Goal: Task Accomplishment & Management: Complete application form

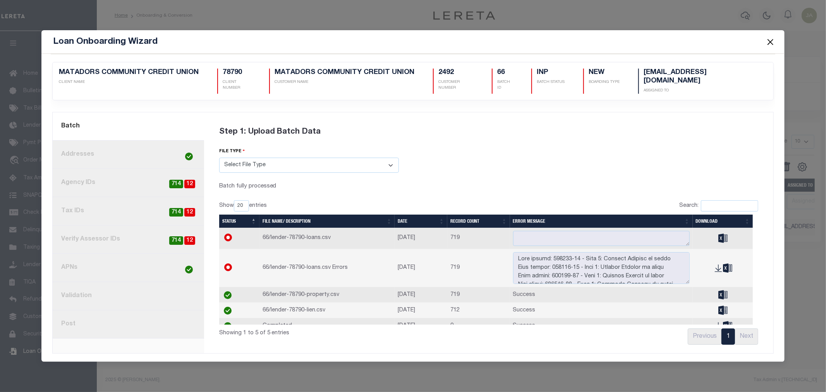
click at [768, 45] on button "Close" at bounding box center [770, 42] width 10 height 10
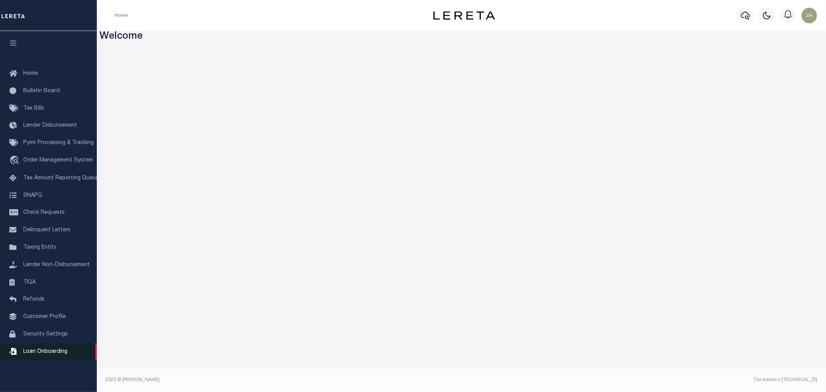
click at [39, 349] on link "Loan Onboarding" at bounding box center [48, 351] width 97 height 17
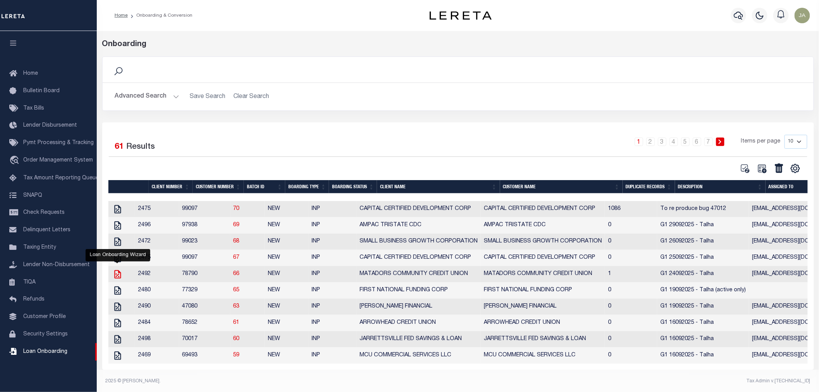
click at [116, 274] on icon "" at bounding box center [118, 274] width 10 height 10
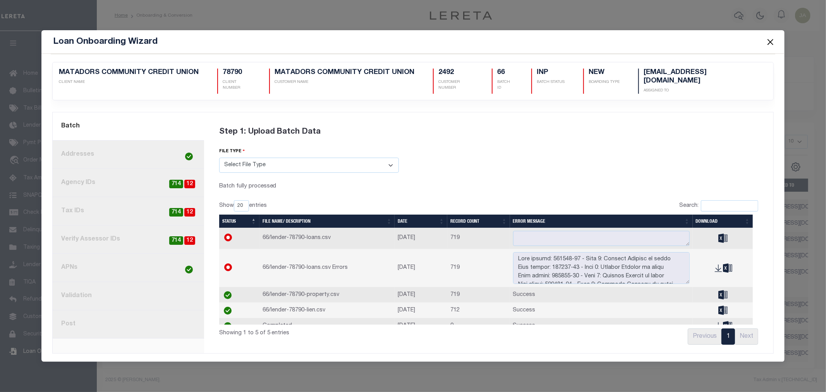
click at [132, 323] on link "8. Post" at bounding box center [128, 324] width 151 height 28
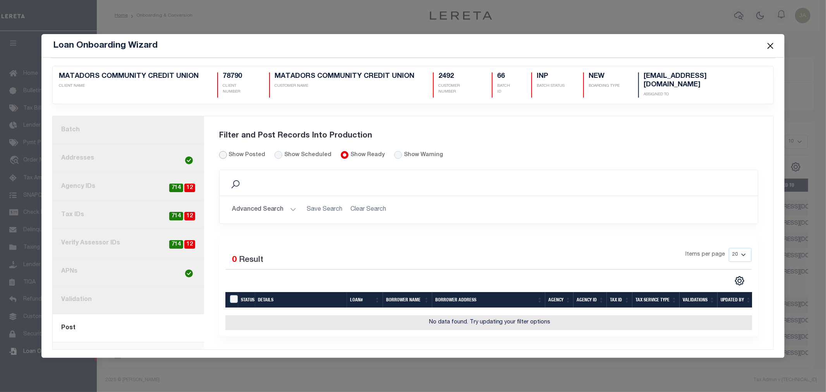
click at [223, 151] on input "Show Posted" at bounding box center [223, 155] width 8 height 8
radio input "true"
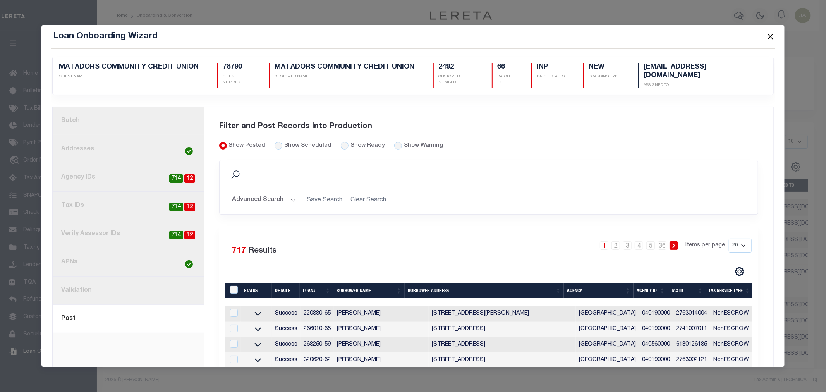
click at [125, 119] on link "1. Batch" at bounding box center [128, 121] width 151 height 28
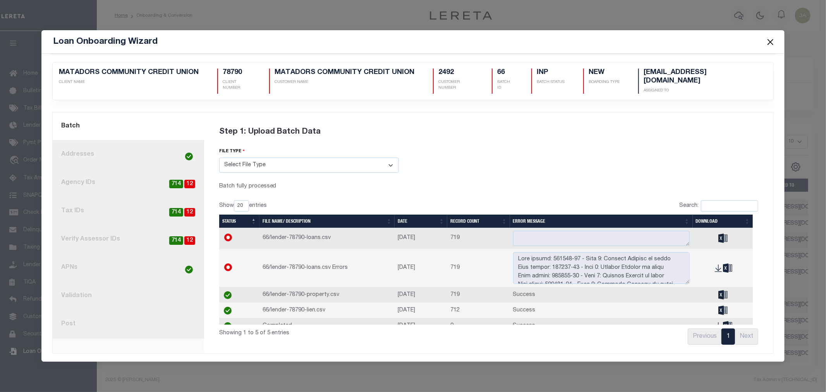
click at [773, 47] on button "Close" at bounding box center [770, 42] width 10 height 10
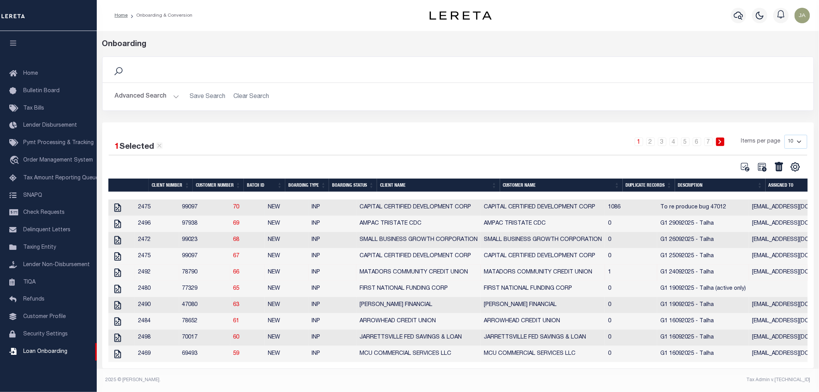
scroll to position [8, 0]
click at [118, 268] on icon "" at bounding box center [118, 273] width 10 height 10
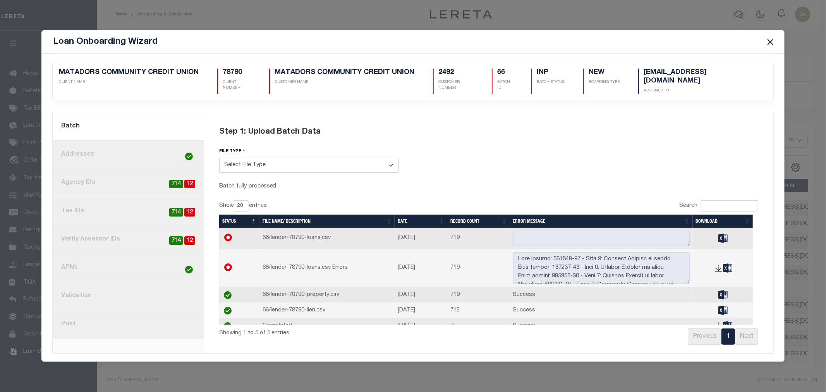
click at [774, 47] on button "Close" at bounding box center [770, 42] width 10 height 10
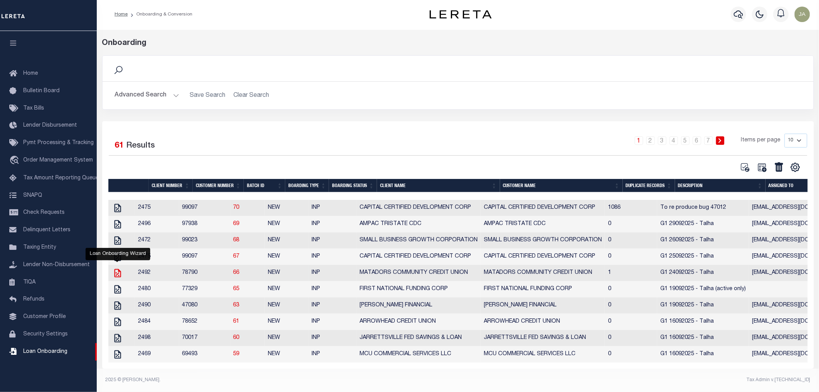
click at [120, 271] on icon "" at bounding box center [117, 273] width 7 height 9
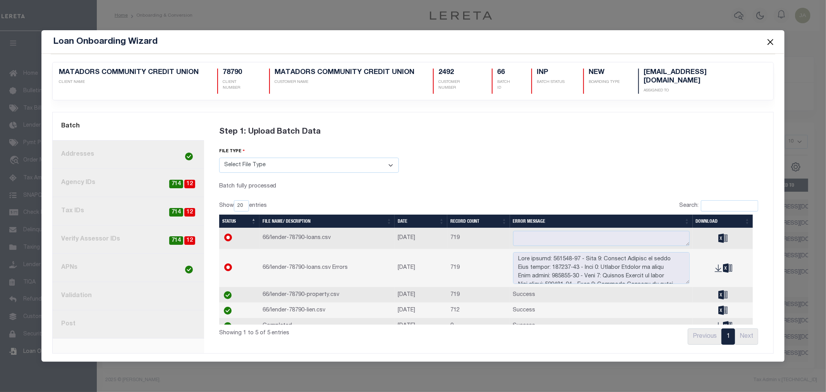
click at [775, 46] on button "Close" at bounding box center [770, 42] width 10 height 10
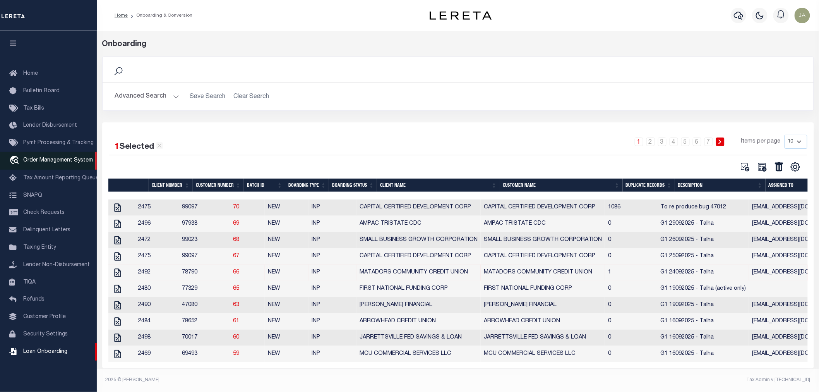
click at [58, 161] on span "Order Management System" at bounding box center [58, 160] width 70 height 5
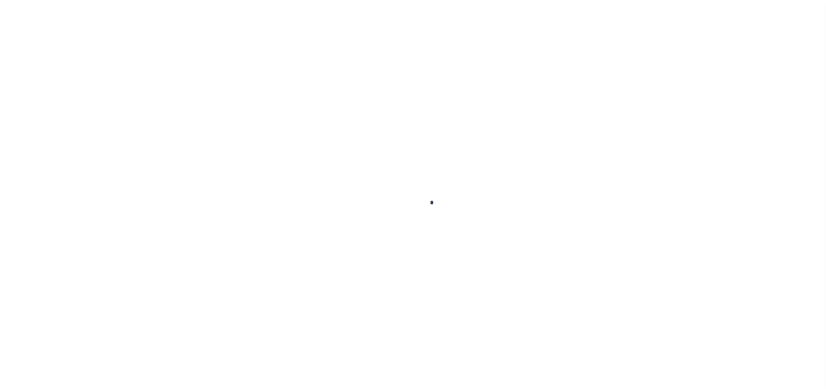
select select "200"
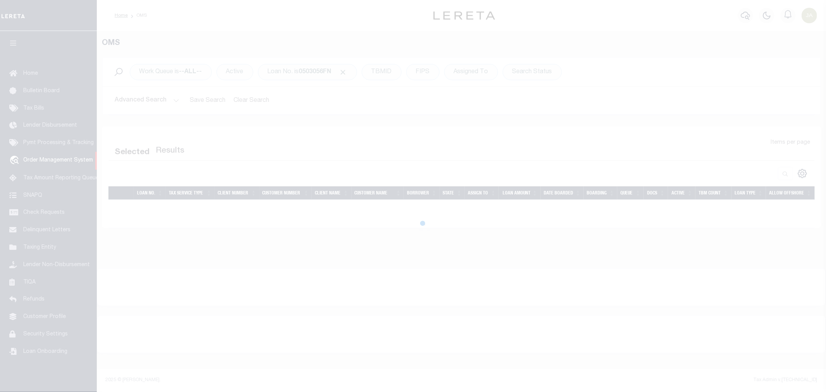
select select "200"
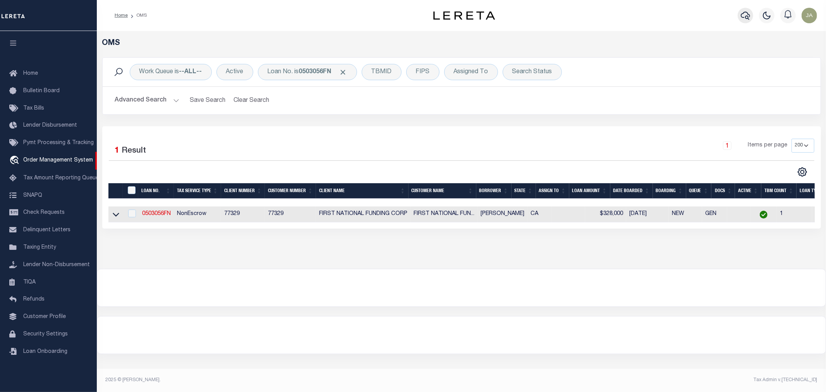
click at [749, 14] on icon "button" at bounding box center [745, 15] width 9 height 9
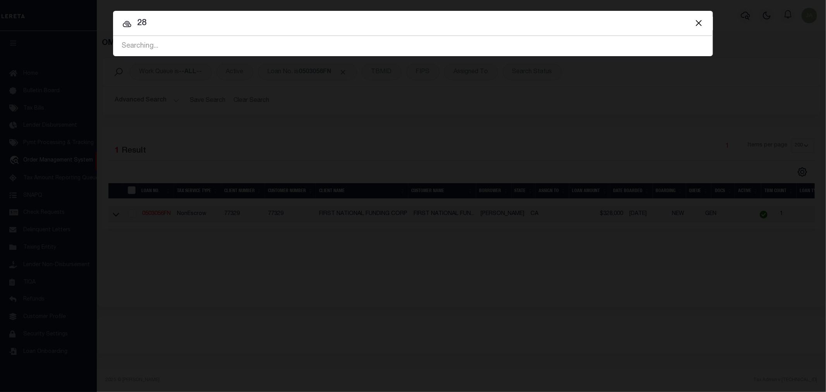
type input "2"
click at [696, 24] on button "Close" at bounding box center [699, 23] width 10 height 10
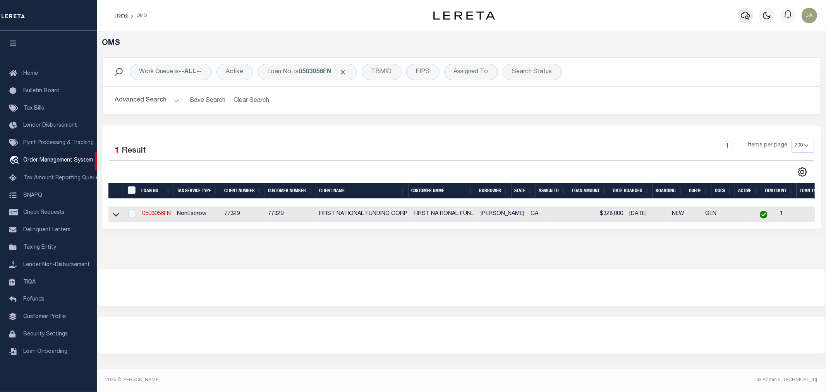
click at [749, 14] on icon "button" at bounding box center [745, 16] width 9 height 8
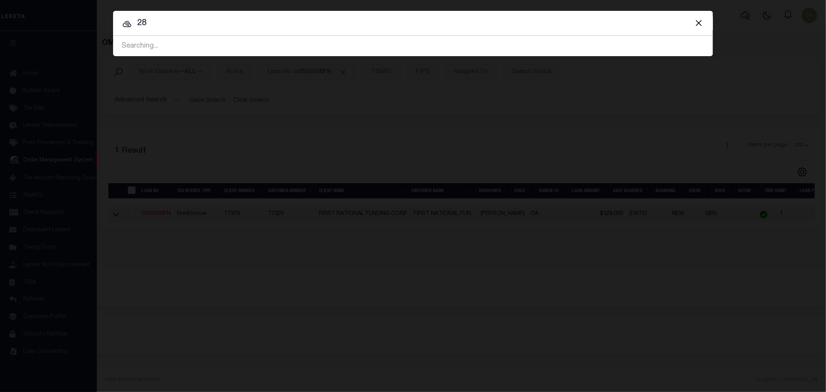
type input "2"
click at [165, 21] on input "14321064" at bounding box center [413, 24] width 600 height 14
type input "143210-64"
click at [196, 67] on div "Include Loans TBM Customers Borrowers Payments (Lender Non-Disb) Payments (Lend…" at bounding box center [413, 196] width 826 height 392
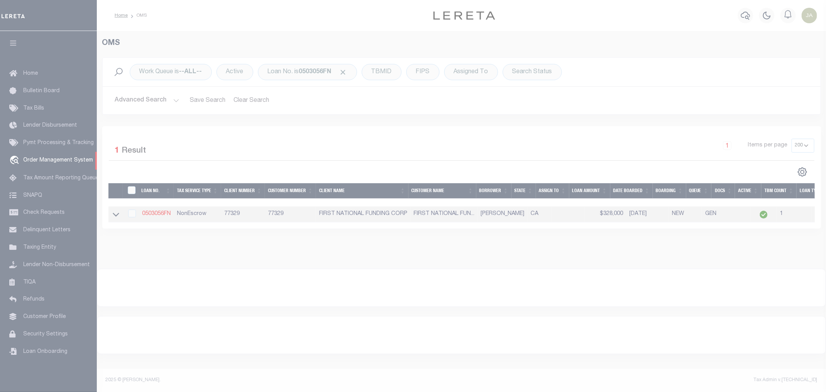
click at [745, 20] on div at bounding box center [413, 196] width 826 height 392
click at [734, 13] on div at bounding box center [413, 196] width 826 height 392
click at [745, 17] on div at bounding box center [413, 196] width 826 height 392
click at [744, 14] on div at bounding box center [413, 196] width 826 height 392
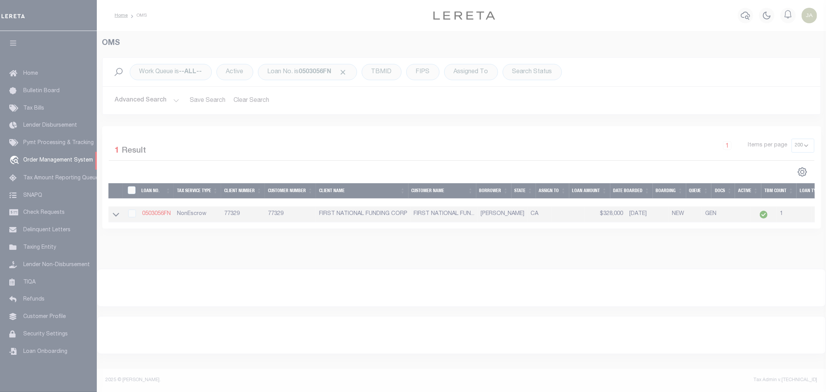
click at [500, 94] on div at bounding box center [413, 196] width 826 height 392
drag, startPoint x: 500, startPoint y: 94, endPoint x: 411, endPoint y: 131, distance: 96.2
click at [495, 98] on div at bounding box center [413, 196] width 826 height 392
click at [283, 190] on div at bounding box center [413, 196] width 826 height 392
click at [402, 107] on div at bounding box center [413, 196] width 826 height 392
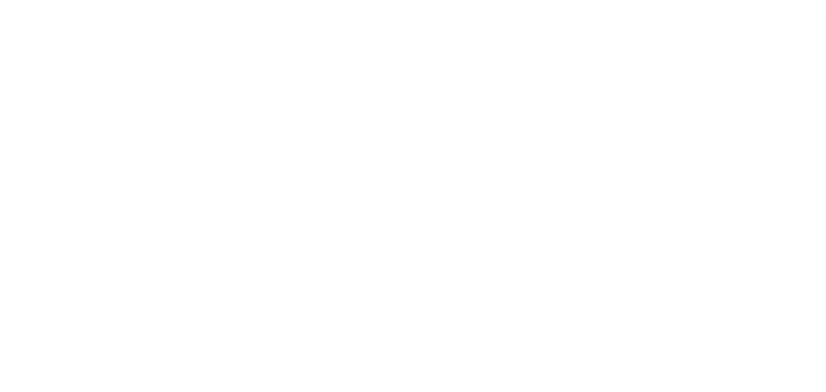
select select
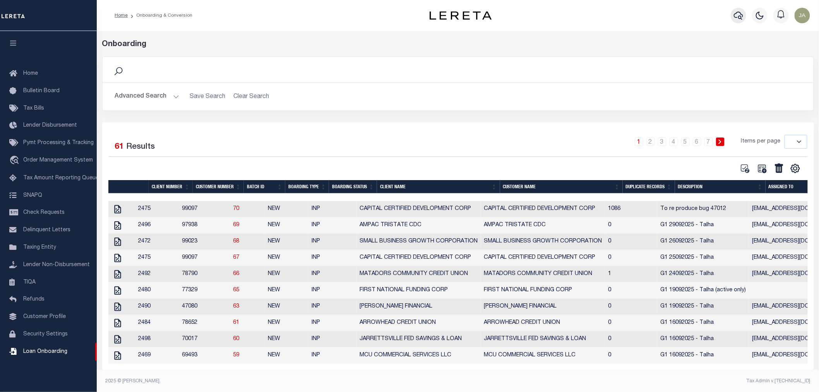
click at [738, 13] on icon "button" at bounding box center [738, 15] width 9 height 9
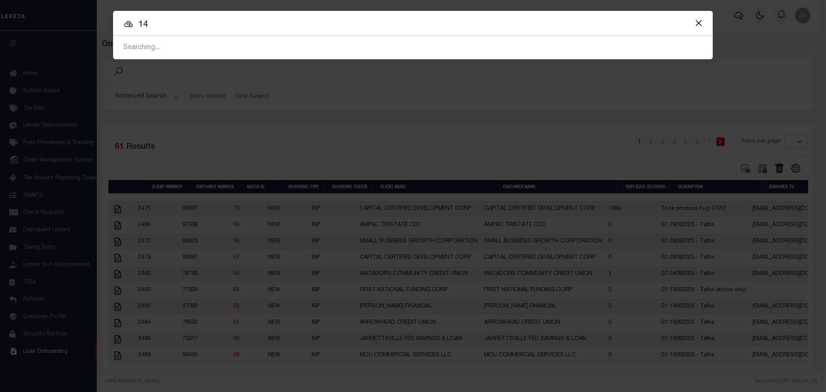
type input "1"
type input "143210-64"
click at [697, 24] on button "Close" at bounding box center [699, 23] width 10 height 10
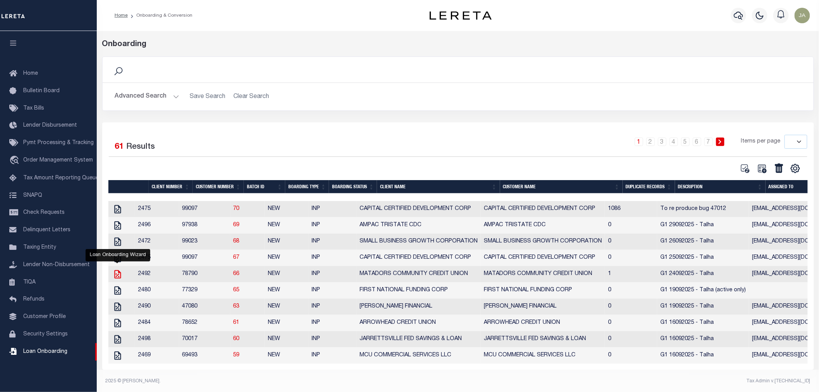
click at [117, 275] on icon "" at bounding box center [118, 274] width 10 height 10
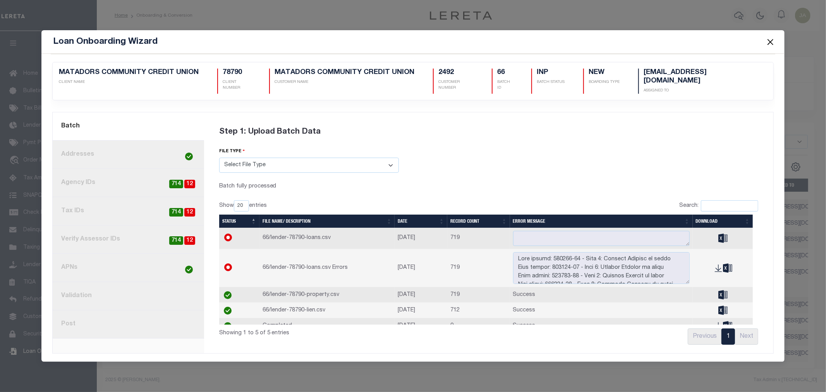
click at [769, 47] on button "Close" at bounding box center [770, 42] width 10 height 10
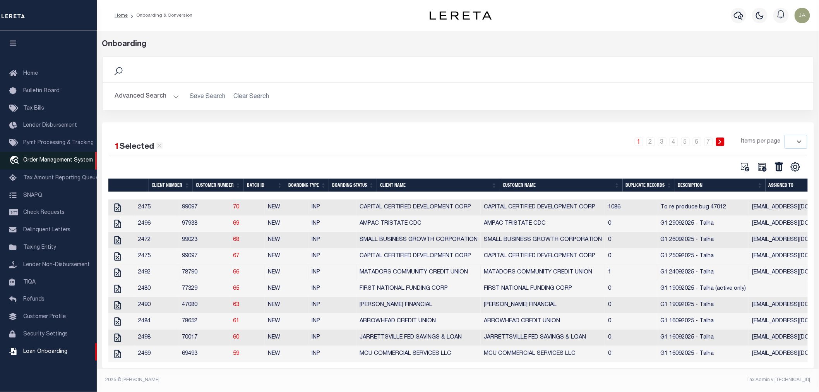
click at [38, 160] on span "Order Management System" at bounding box center [58, 160] width 70 height 5
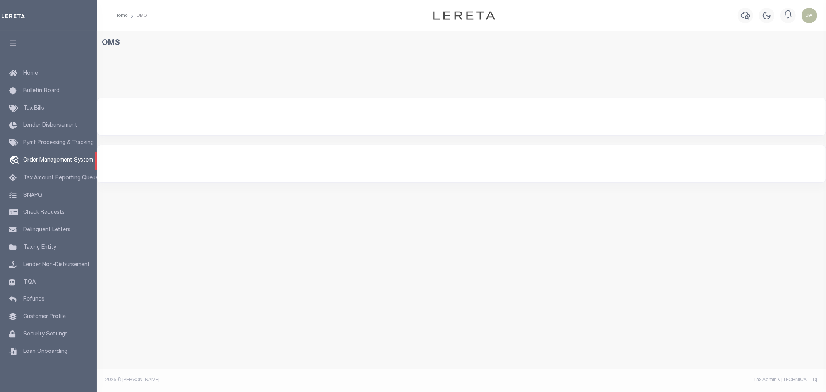
select select "200"
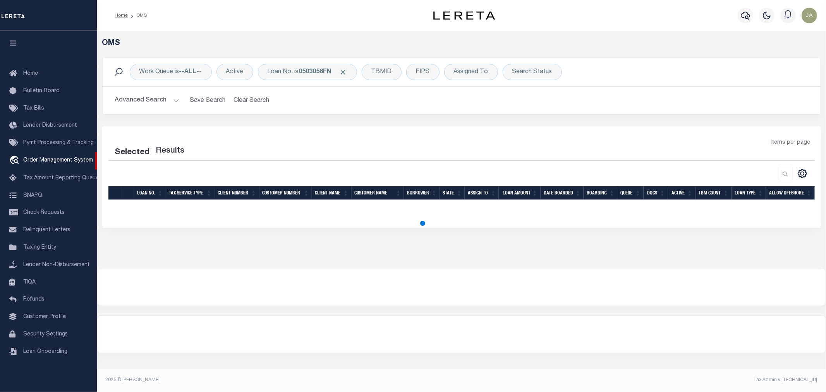
select select "200"
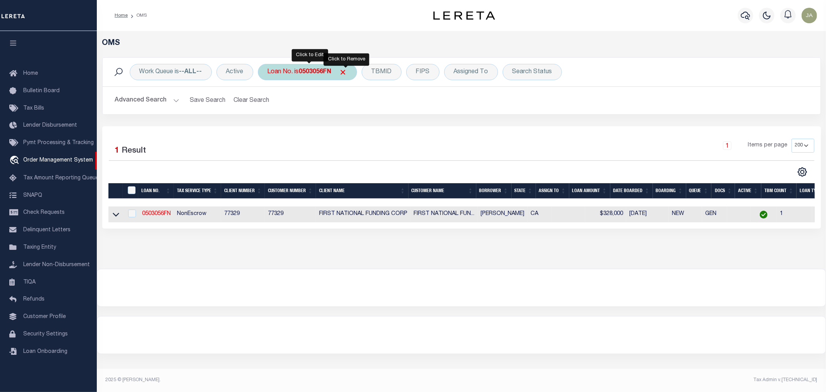
click at [347, 71] on span "Click to Remove" at bounding box center [343, 72] width 8 height 8
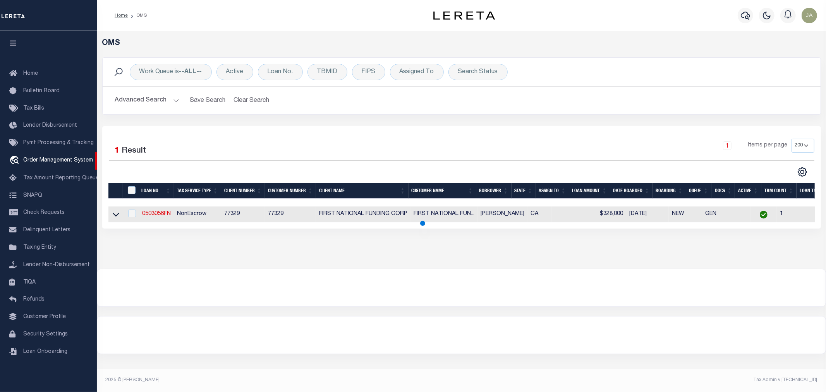
click at [176, 99] on button "Advanced Search" at bounding box center [147, 100] width 64 height 15
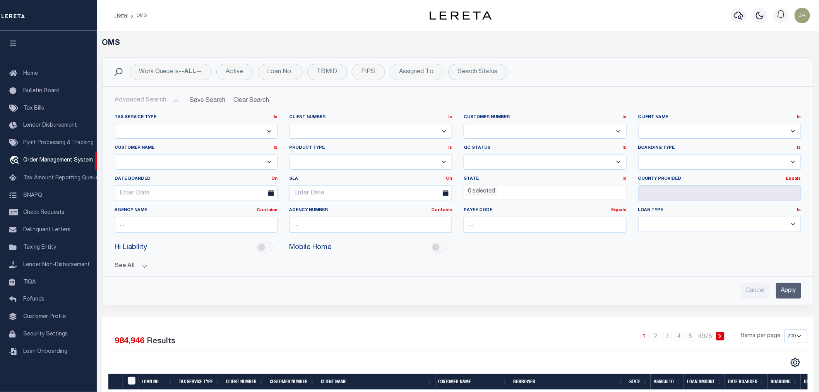
click at [554, 130] on select "091901 1011 1012 1013 1014 101814 1019 1042 1049 1052 1053 1055 1058 1061 1063 …" at bounding box center [545, 131] width 163 height 15
click at [520, 129] on select "091901 1011 1012 1013 1014 101814 1019 1042 1049 1052 1053 1055 1058 1061 1063 …" at bounding box center [545, 131] width 163 height 15
select select "78790"
click at [464, 124] on select "091901 1011 1012 1013 1014 101814 1019 1042 1049 1052 1053 1055 1058 1061 1063 …" at bounding box center [545, 131] width 163 height 15
click at [793, 295] on input "Apply" at bounding box center [788, 291] width 25 height 16
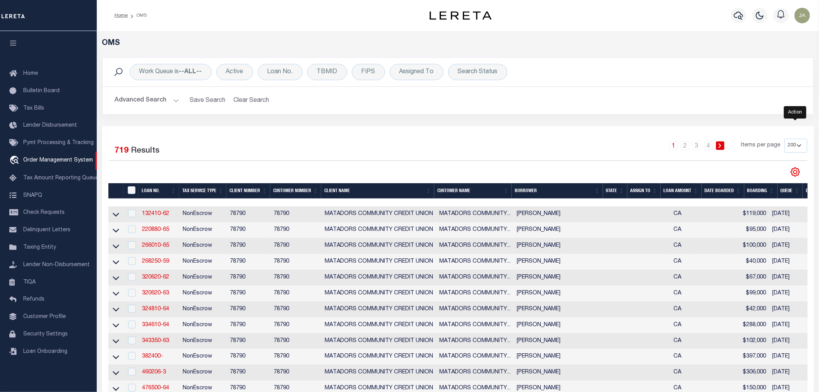
click at [795, 172] on icon "" at bounding box center [796, 172] width 10 height 10
click at [799, 173] on icon "" at bounding box center [796, 172] width 9 height 9
click at [796, 173] on icon "" at bounding box center [796, 172] width 10 height 10
click at [795, 173] on icon "" at bounding box center [795, 171] width 3 height 3
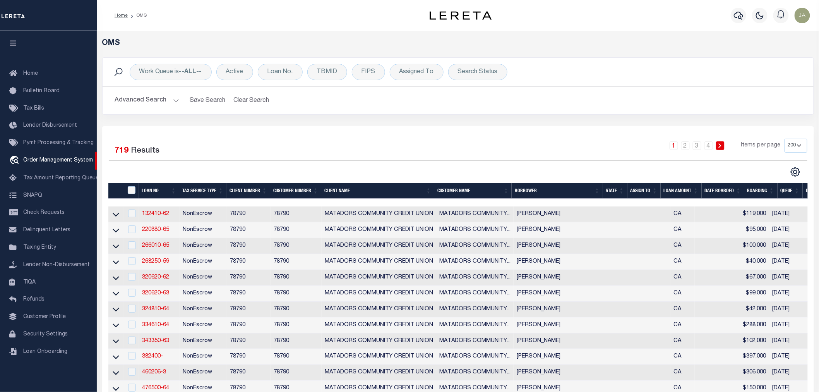
click at [775, 175] on div "CSV Export Selected Print Show Filter Show Search Columns 0: 1: 2: LOAN NO. 3: …" at bounding box center [633, 172] width 350 height 10
drag, startPoint x: 775, startPoint y: 175, endPoint x: 520, endPoint y: 123, distance: 259.7
click at [773, 175] on div "CSV Export Selected Print Show Filter Show Search Columns 0: 1: 2: LOAN NO. 3: …" at bounding box center [633, 172] width 350 height 10
click at [419, 93] on h2 "Advanced Search Save Search Clear Search tblSearchTopScreen_dynamictable_____De…" at bounding box center [458, 100] width 699 height 15
drag, startPoint x: 391, startPoint y: 119, endPoint x: 312, endPoint y: 138, distance: 81.2
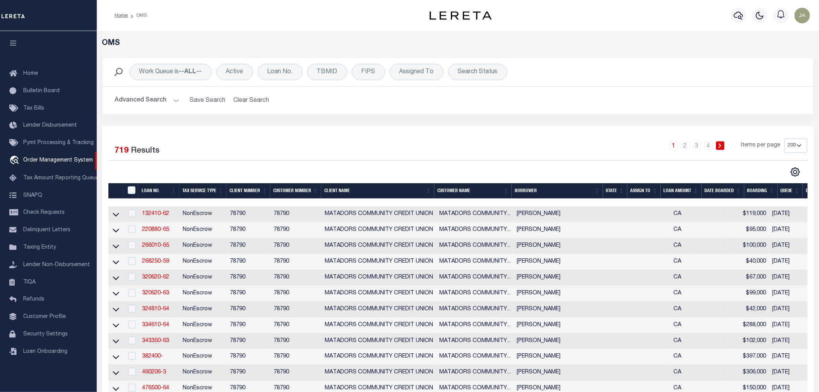
click at [392, 119] on div "Work Queue is --ALL-- Active Loan No. TBMID FIPS Assigned To Search Status Sear…" at bounding box center [458, 91] width 724 height 69
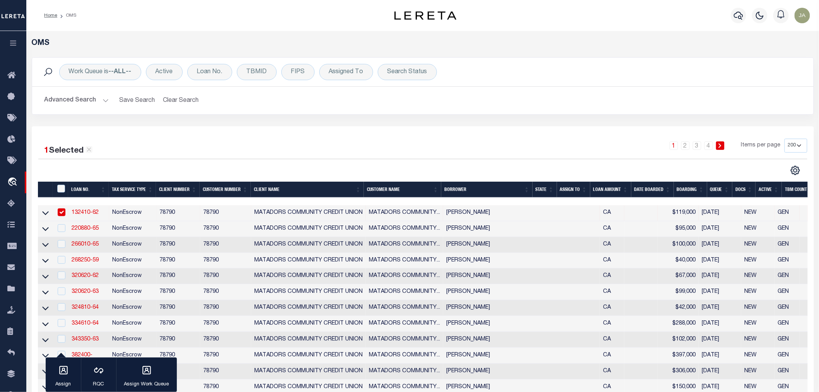
click at [61, 211] on input "checkbox" at bounding box center [62, 212] width 8 height 8
checkbox input "false"
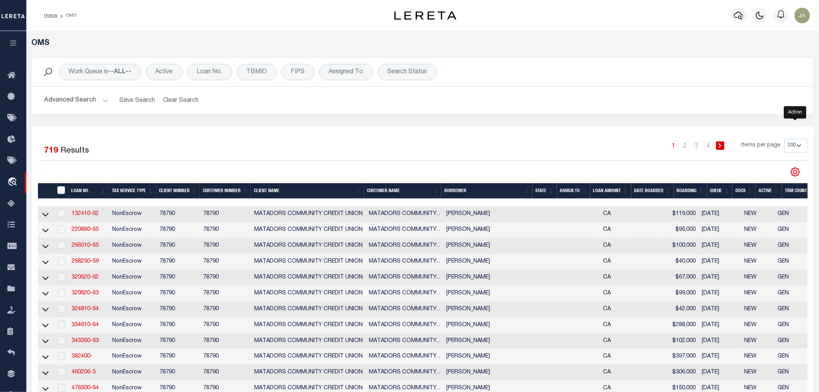
click at [795, 175] on icon "" at bounding box center [796, 172] width 10 height 10
click at [795, 171] on icon "" at bounding box center [796, 172] width 10 height 10
click at [794, 174] on icon "" at bounding box center [796, 172] width 10 height 10
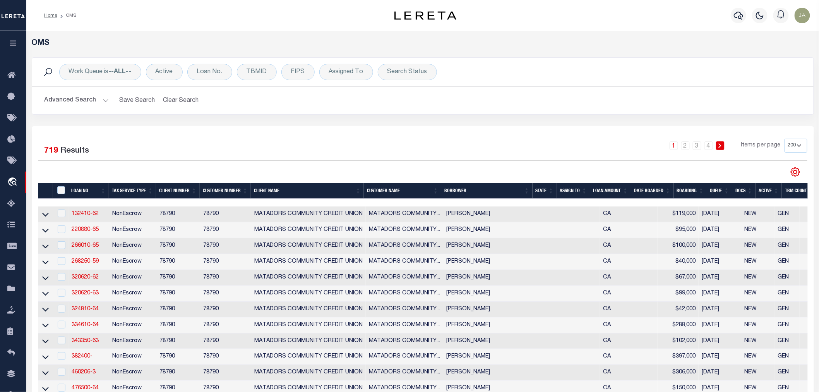
click at [794, 174] on icon "" at bounding box center [796, 172] width 10 height 10
click at [314, 121] on div "Work Queue is --ALL-- Active Loan No. TBMID FIPS Assigned To Search Status Sear…" at bounding box center [423, 91] width 794 height 69
click at [10, 43] on icon "button" at bounding box center [13, 43] width 9 height 7
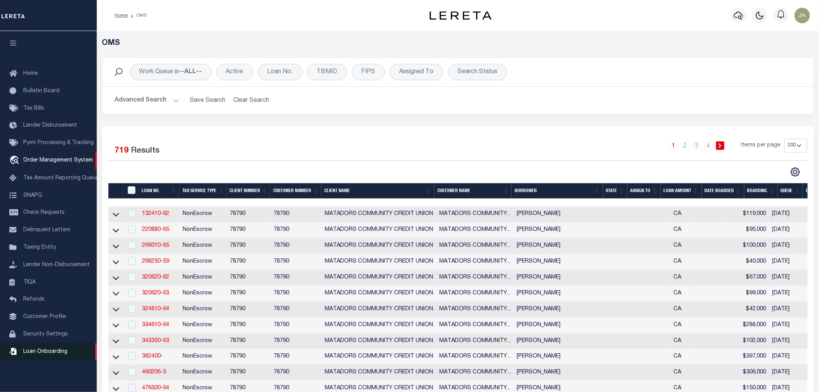
click at [52, 351] on span "Loan Onboarding" at bounding box center [45, 351] width 44 height 5
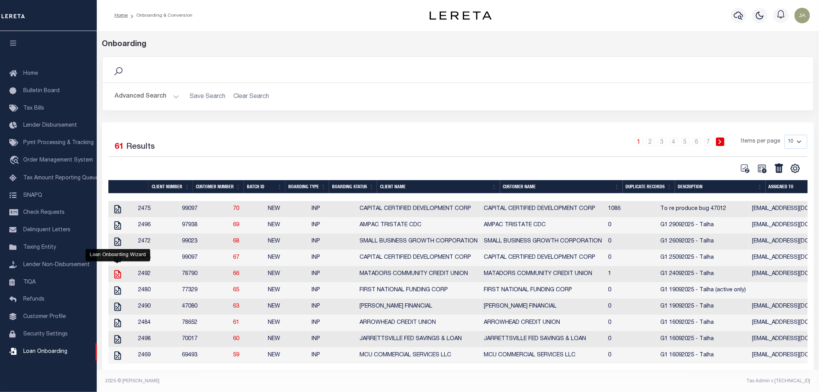
click at [118, 278] on icon "" at bounding box center [118, 274] width 10 height 10
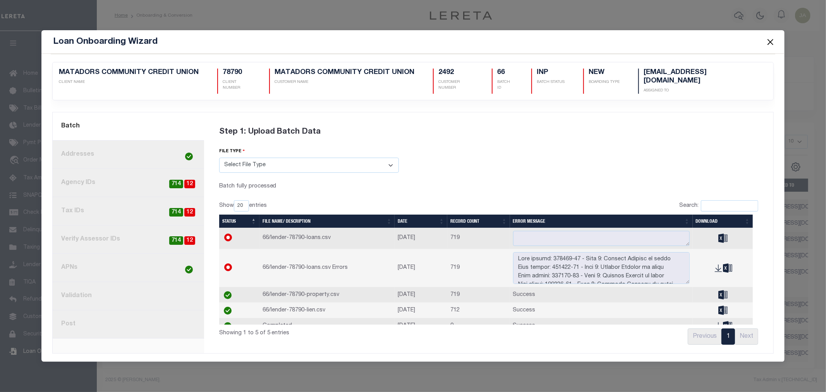
click at [121, 322] on link "8. Post" at bounding box center [128, 324] width 151 height 28
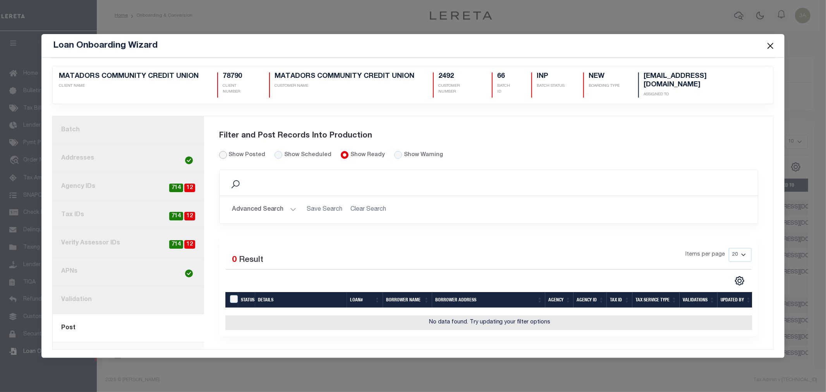
click at [221, 151] on input "Show Posted" at bounding box center [223, 155] width 8 height 8
radio input "true"
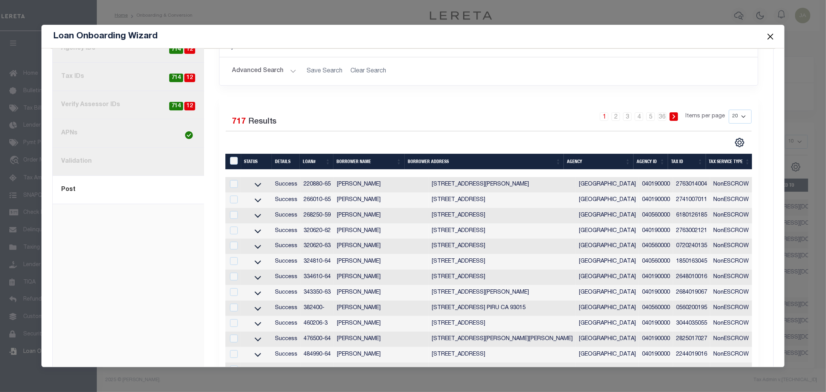
scroll to position [86, 0]
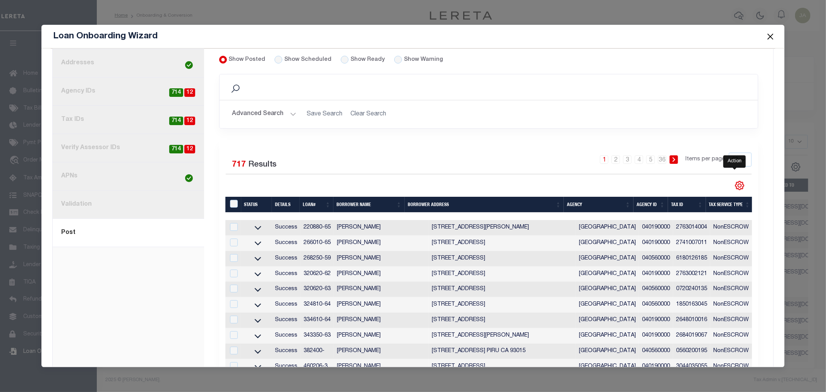
click at [738, 184] on icon "" at bounding box center [739, 185] width 3 height 3
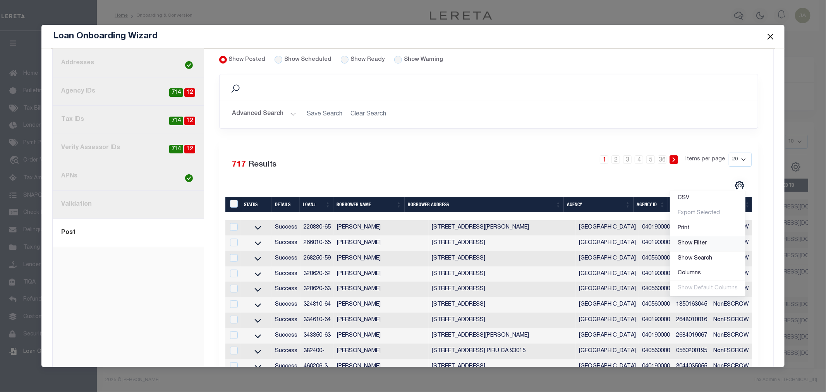
click at [688, 240] on span "Show Filter" at bounding box center [692, 242] width 29 height 5
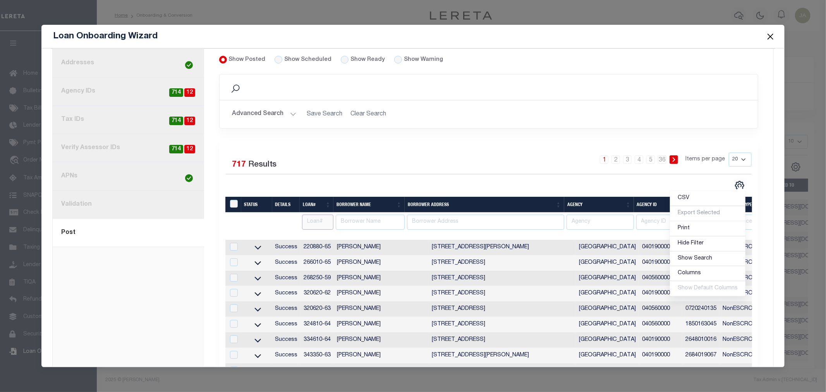
drag, startPoint x: 314, startPoint y: 217, endPoint x: 345, endPoint y: 215, distance: 30.6
click at [316, 216] on input "text" at bounding box center [317, 222] width 31 height 15
type input "143210-64"
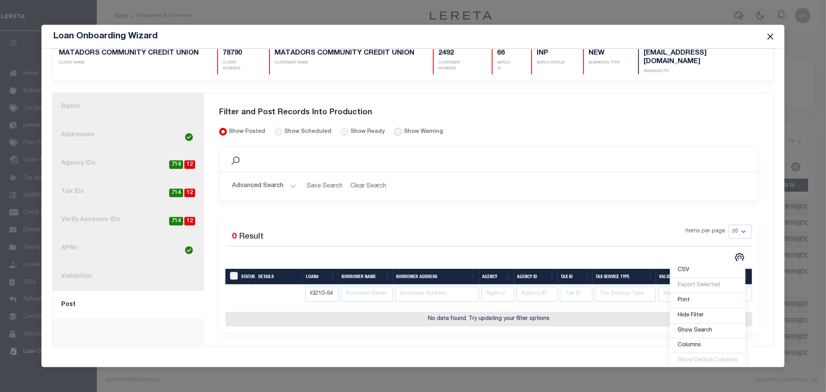
scroll to position [0, 0]
click at [394, 128] on input "radio" at bounding box center [398, 132] width 8 height 8
radio input "true"
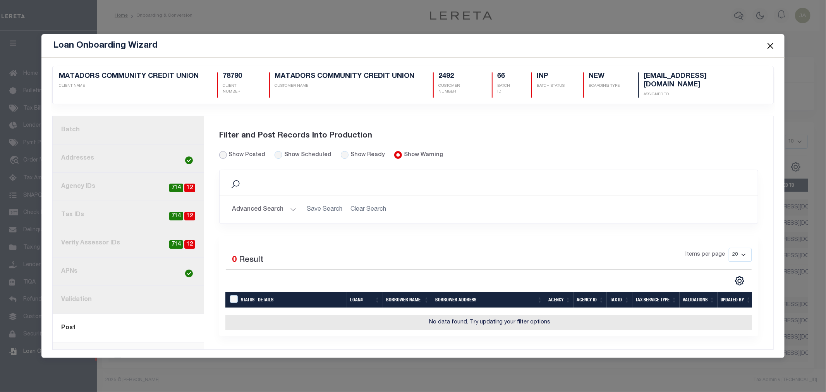
click at [221, 151] on input "Show Posted" at bounding box center [223, 155] width 8 height 8
radio input "true"
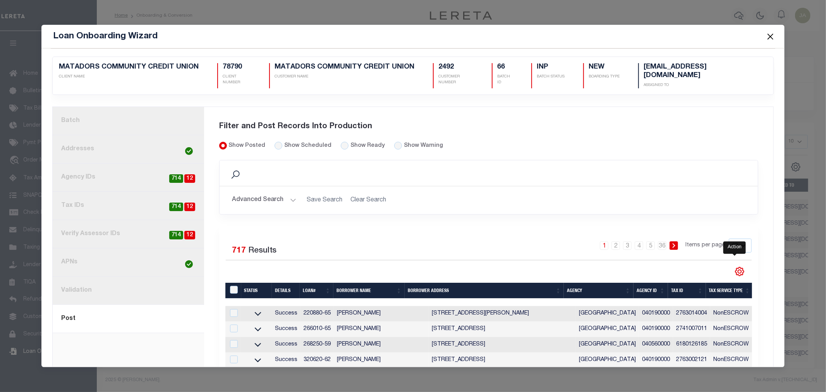
click at [735, 266] on icon "" at bounding box center [740, 271] width 10 height 10
click at [698, 210] on span "Show Filter" at bounding box center [692, 212] width 29 height 5
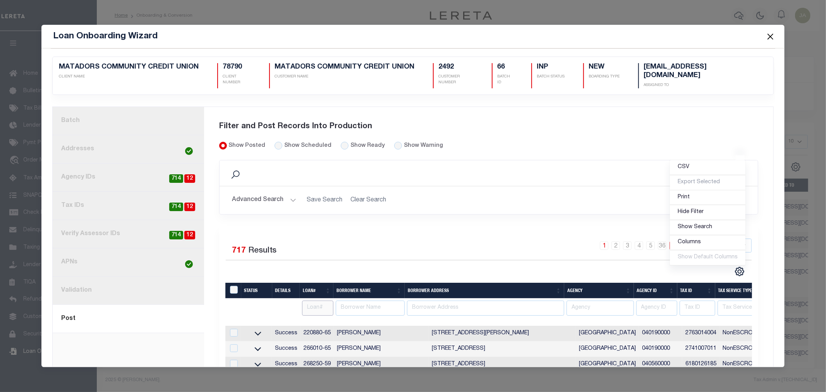
click at [314, 307] on input "text" at bounding box center [317, 308] width 31 height 15
type input "14321064"
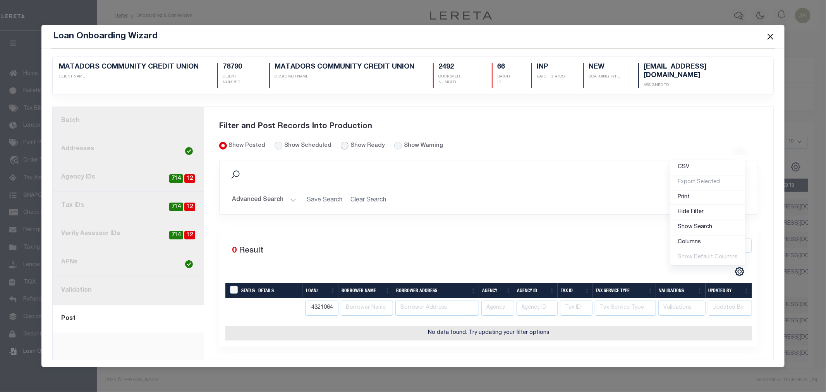
scroll to position [0, 0]
click at [341, 143] on input "Show Ready" at bounding box center [345, 146] width 8 height 8
radio input "true"
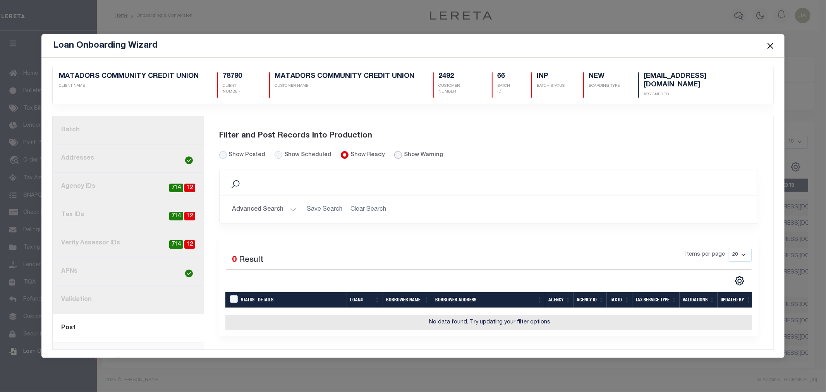
click at [394, 151] on input "radio" at bounding box center [398, 155] width 8 height 8
radio input "true"
click at [141, 299] on link "7. Validation" at bounding box center [128, 300] width 151 height 28
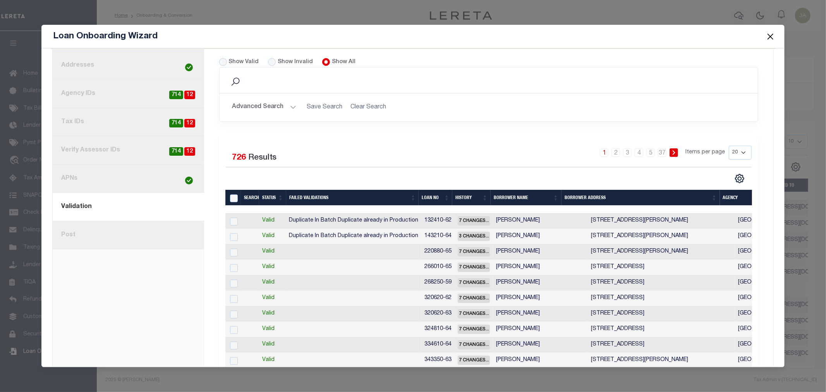
scroll to position [86, 0]
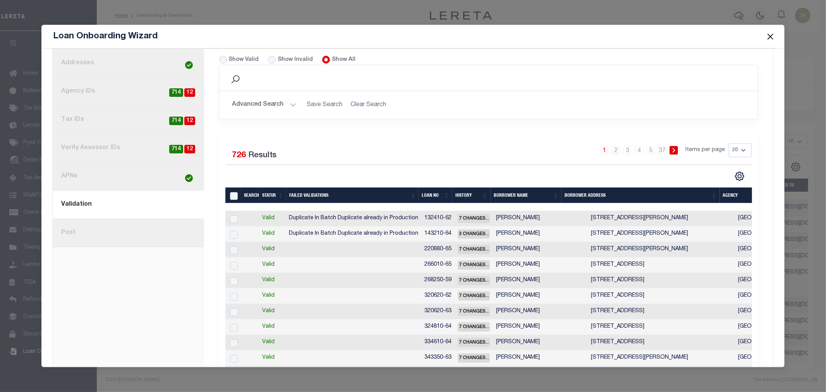
click at [340, 234] on span "Duplicate In Batch Duplicate already in Production" at bounding box center [353, 233] width 129 height 5
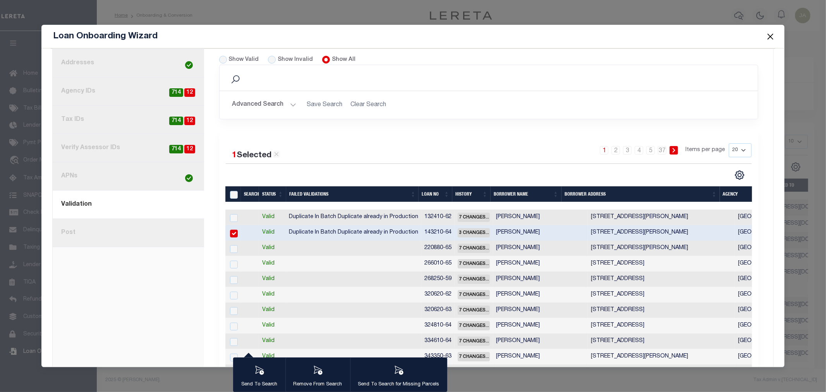
click at [234, 232] on input "checkbox" at bounding box center [234, 234] width 8 height 8
checkbox input "false"
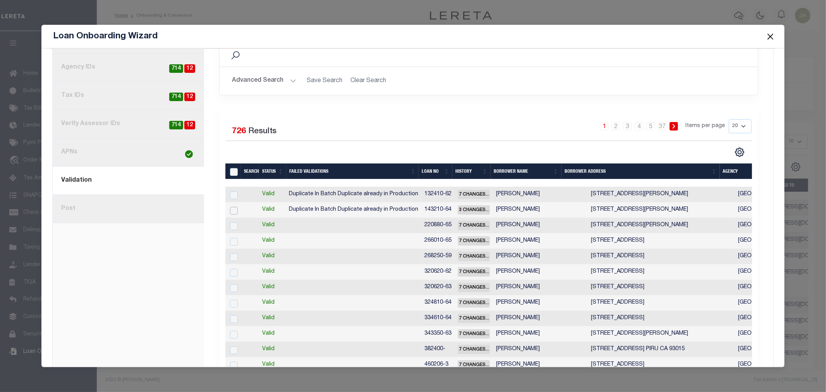
scroll to position [12, 0]
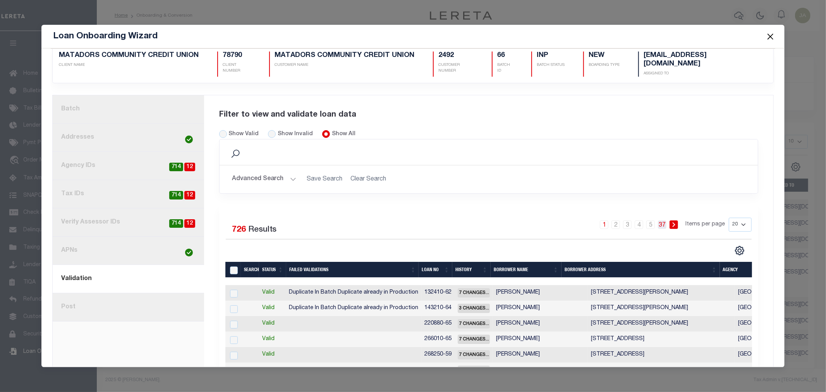
click at [658, 225] on link "37" at bounding box center [662, 224] width 9 height 9
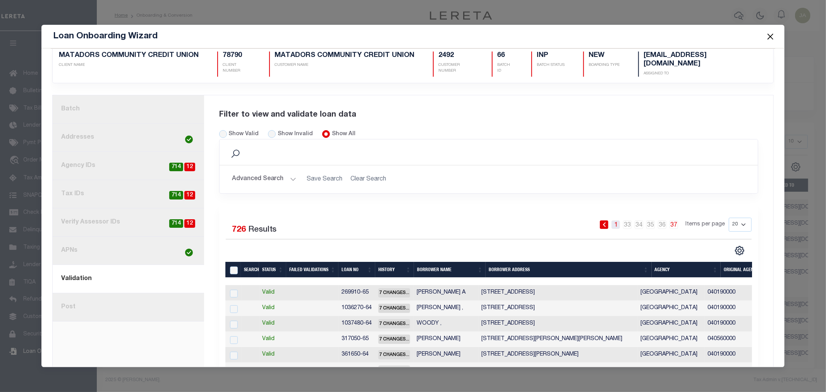
click at [612, 224] on link "1" at bounding box center [615, 224] width 9 height 9
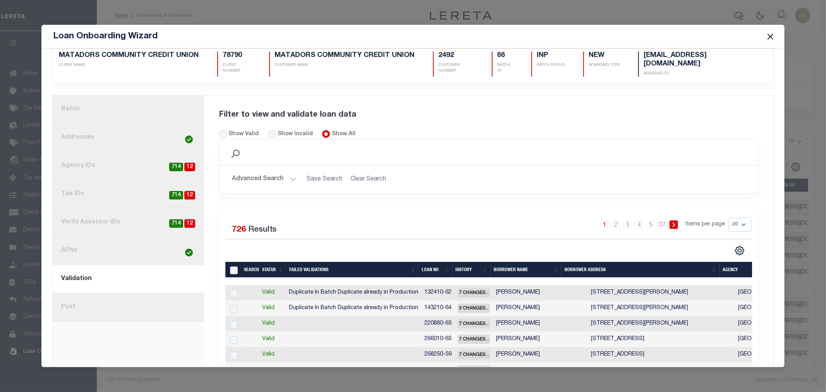
click at [462, 304] on span "3 Changes..." at bounding box center [474, 308] width 32 height 9
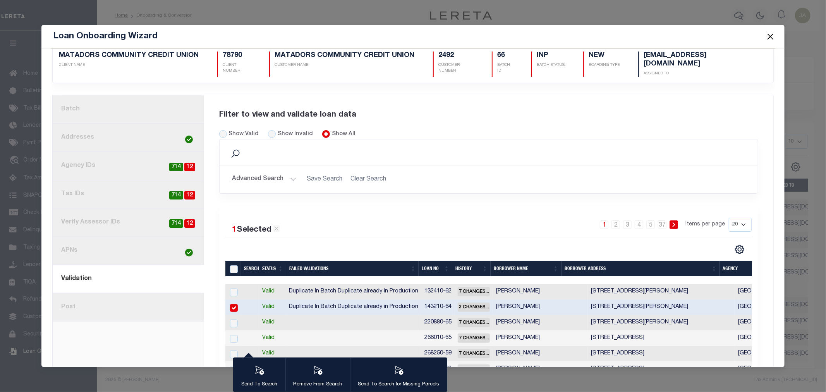
click at [230, 307] on input "checkbox" at bounding box center [234, 308] width 8 height 8
checkbox input "false"
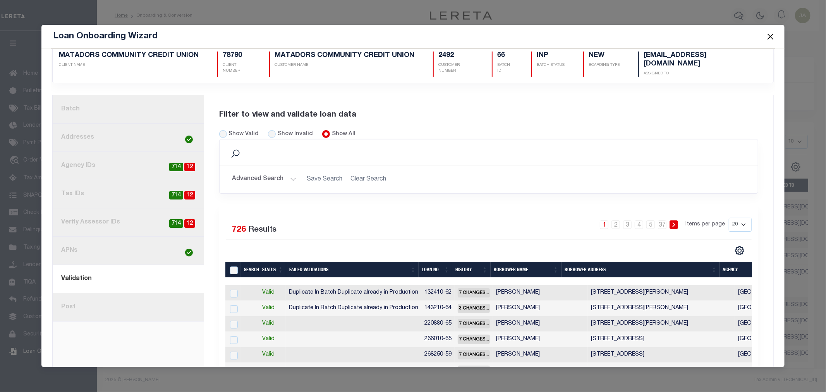
drag, startPoint x: 483, startPoint y: 277, endPoint x: 550, endPoint y: 282, distance: 67.9
click at [550, 282] on div at bounding box center [486, 281] width 523 height 8
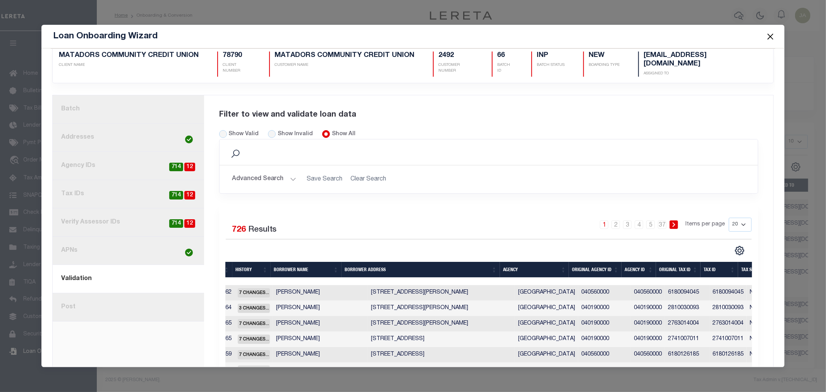
scroll to position [0, 0]
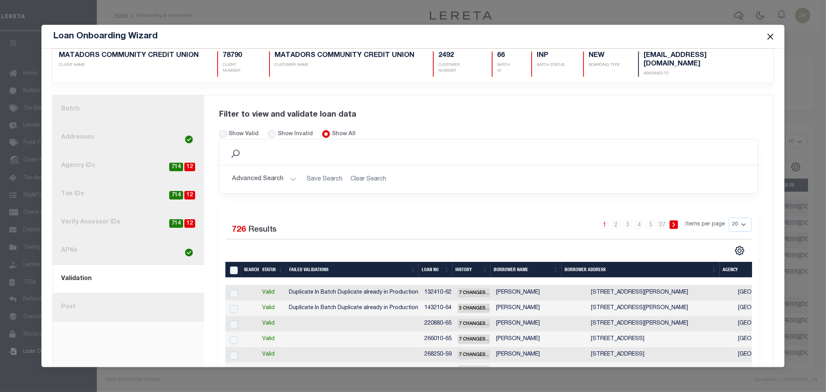
click at [765, 36] on button "Close" at bounding box center [770, 36] width 10 height 10
